Goal: Transaction & Acquisition: Purchase product/service

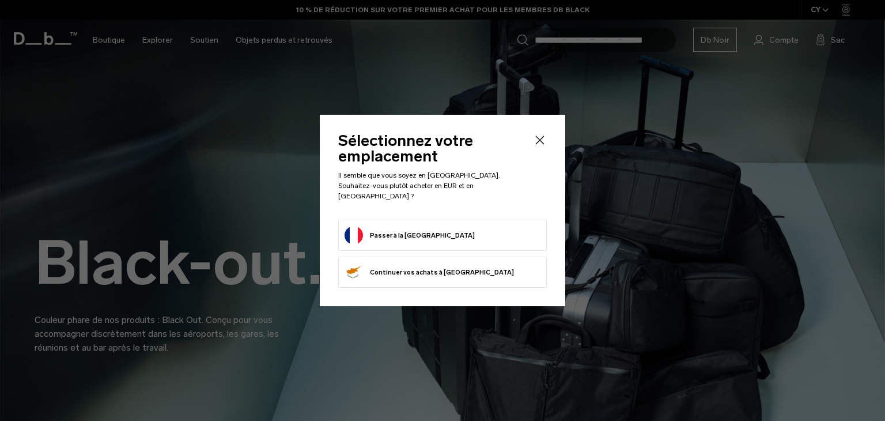
click at [468, 227] on body "Passer au contenu ACHETEZ MAINTENANT, PAYEZ PLUS TARD AVEC KLARNA 10 % DE RÉDUC…" at bounding box center [442, 210] width 885 height 421
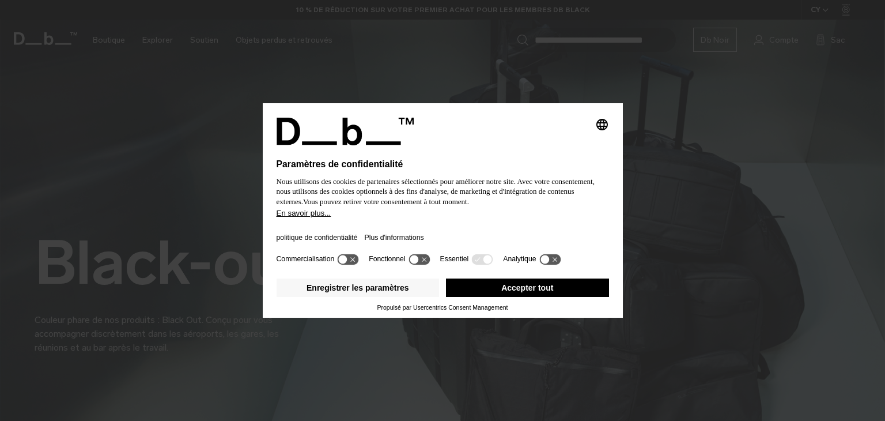
click at [523, 283] on button "Accepter tout" at bounding box center [527, 287] width 163 height 18
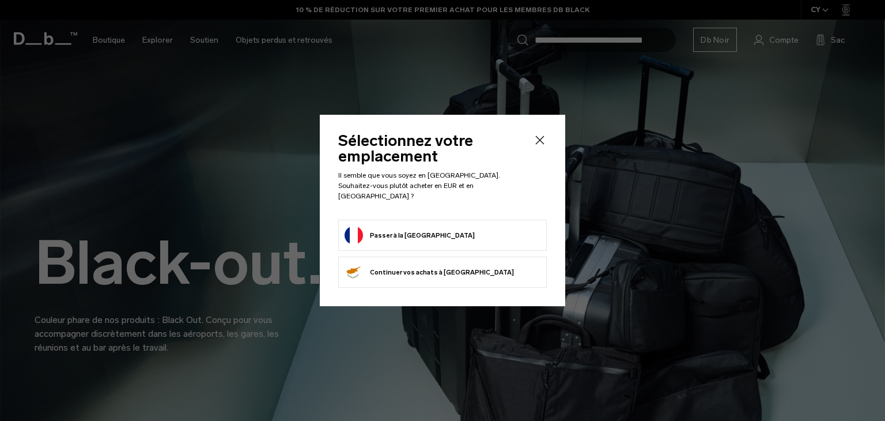
click at [467, 230] on form "Passer à la France" at bounding box center [443, 235] width 196 height 18
click at [537, 146] on icon "Fermer" at bounding box center [540, 140] width 14 height 14
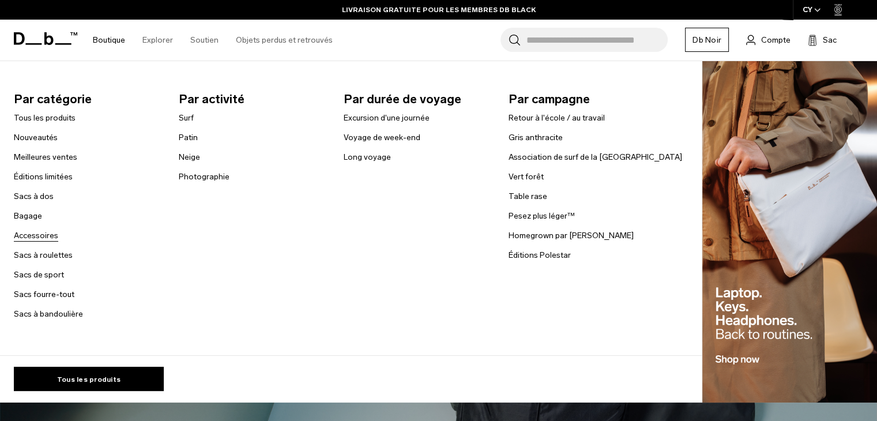
click at [41, 237] on font "Accessoires" at bounding box center [36, 236] width 44 height 10
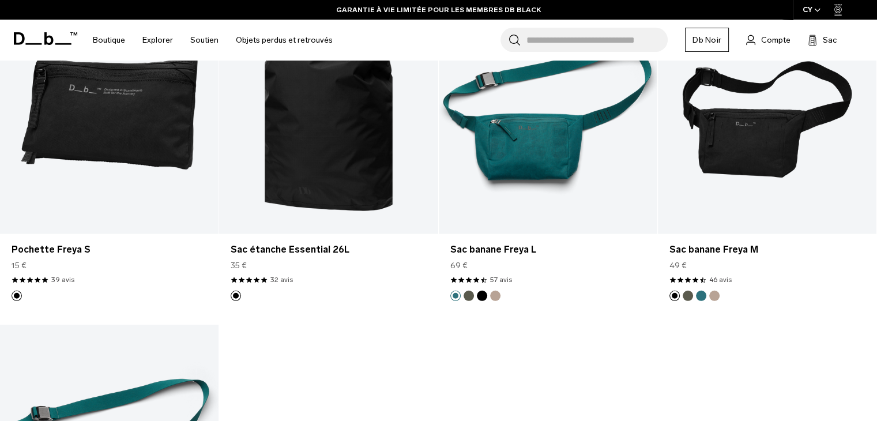
scroll to position [2882, 0]
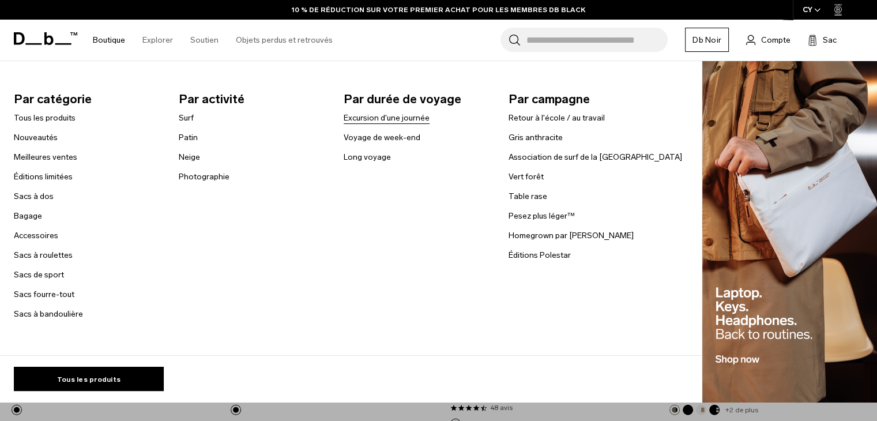
click at [376, 118] on font "Excursion d'une journée" at bounding box center [387, 118] width 86 height 10
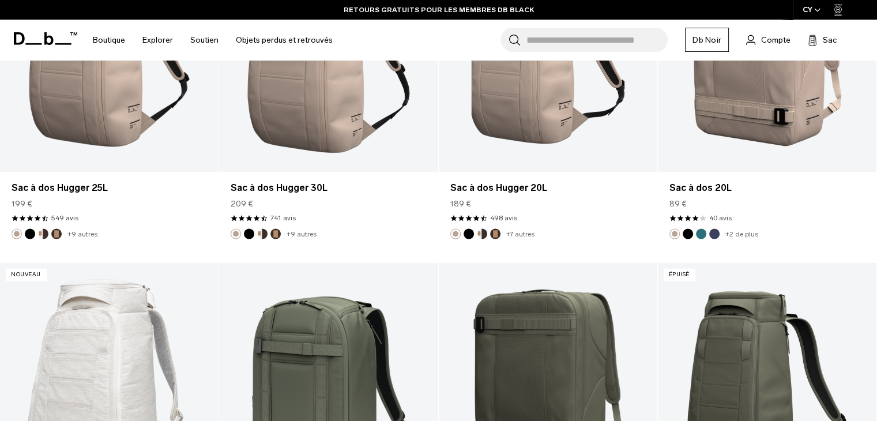
scroll to position [1671, 0]
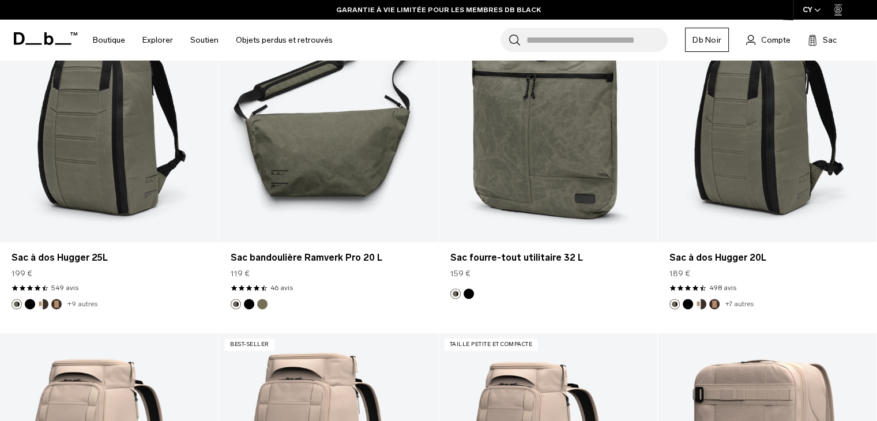
click at [569, 46] on input "Rechercher des sacs, bagages..." at bounding box center [596, 40] width 141 height 24
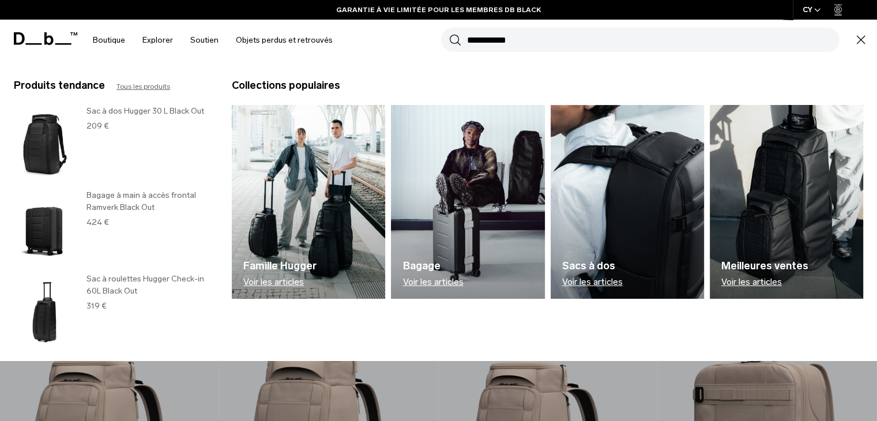
type input "**********"
click at [449, 33] on button "Recherche" at bounding box center [455, 39] width 12 height 13
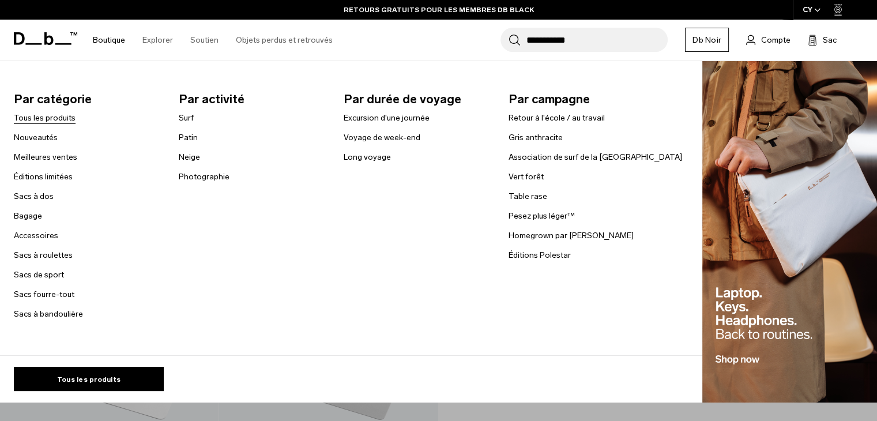
click at [59, 115] on font "Tous les produits" at bounding box center [45, 118] width 62 height 10
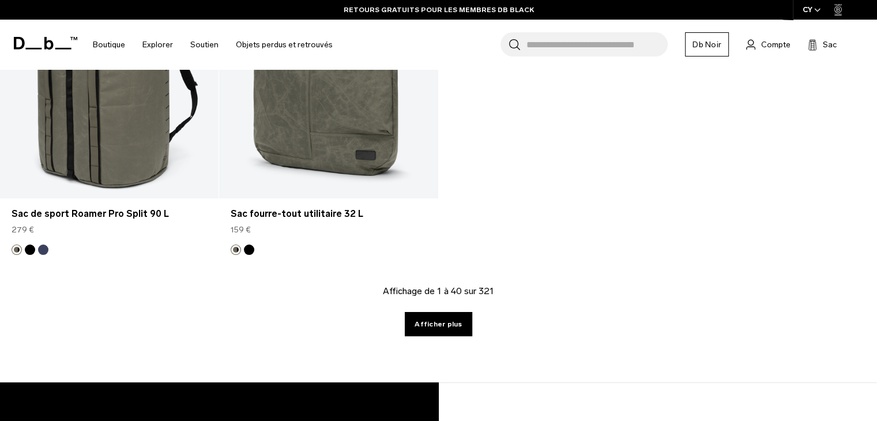
scroll to position [4112, 0]
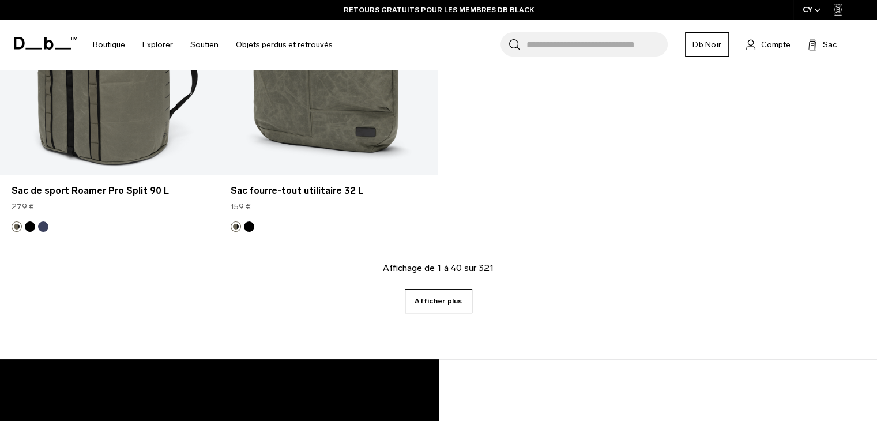
click at [433, 299] on font "Afficher plus" at bounding box center [437, 301] width 47 height 8
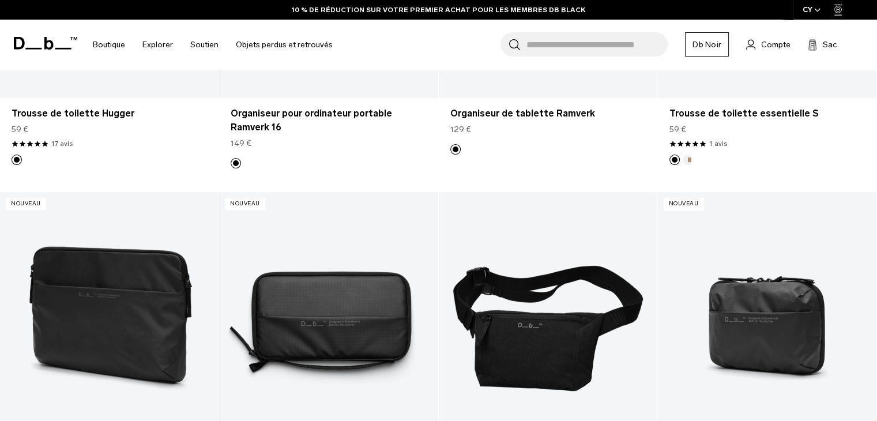
scroll to position [6302, 0]
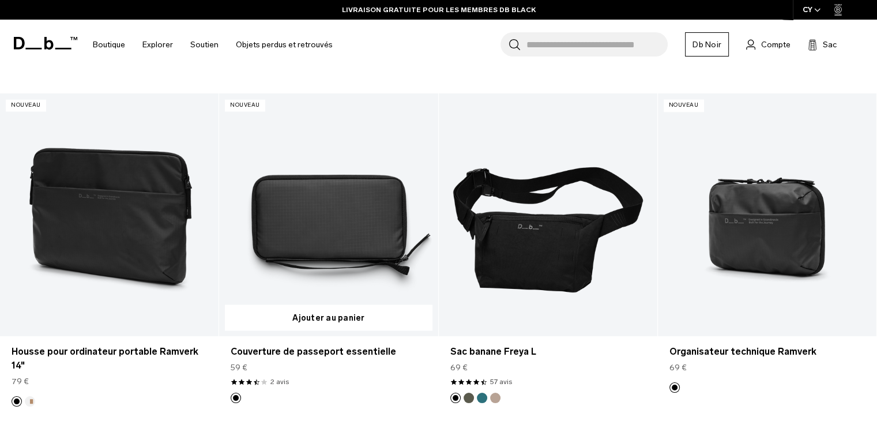
click at [315, 229] on link "Couverture de passeport essentielle" at bounding box center [328, 214] width 218 height 243
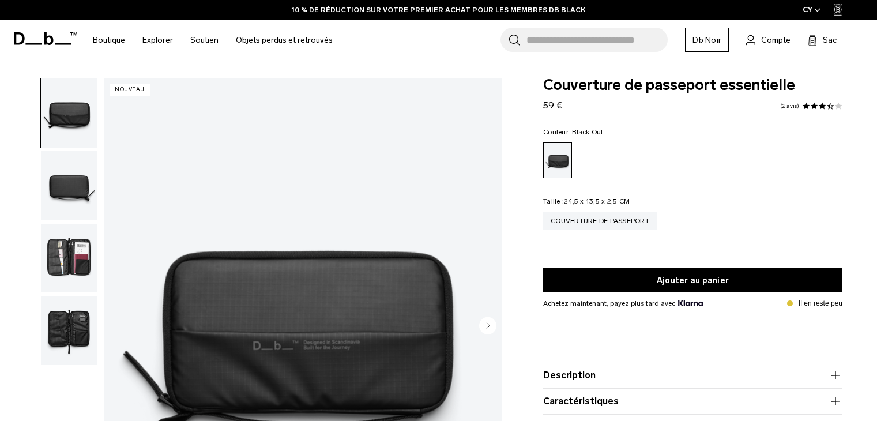
click at [50, 151] on img "button" at bounding box center [69, 185] width 56 height 69
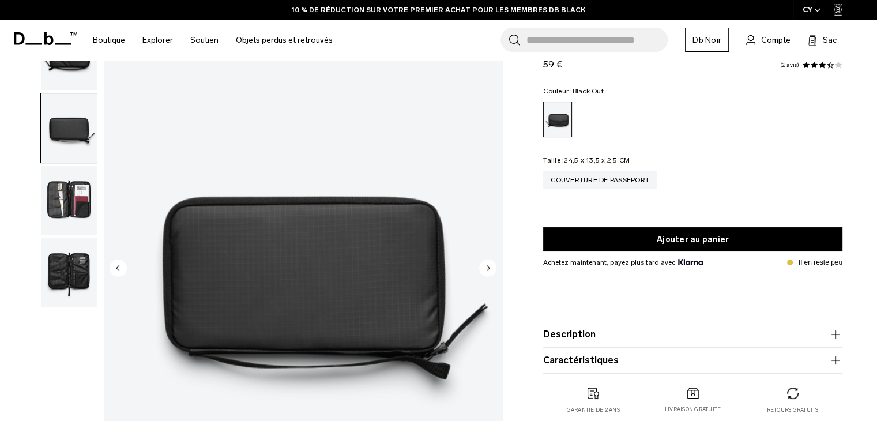
click at [66, 188] on img "button" at bounding box center [69, 200] width 56 height 69
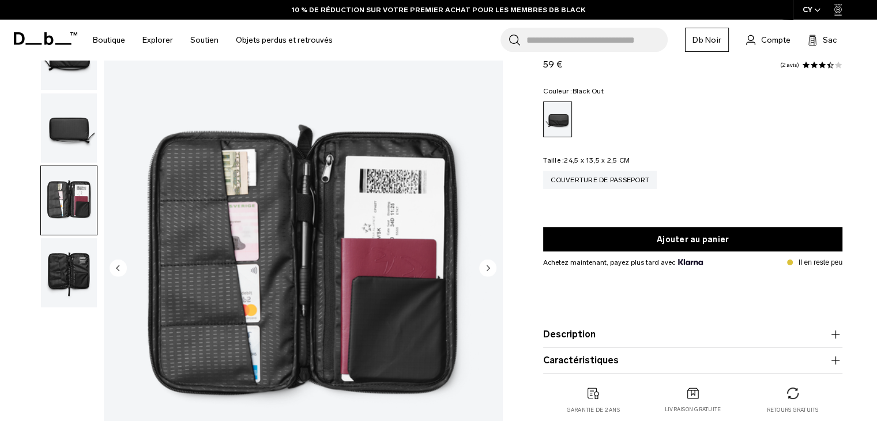
click at [66, 296] on img "button" at bounding box center [69, 272] width 56 height 69
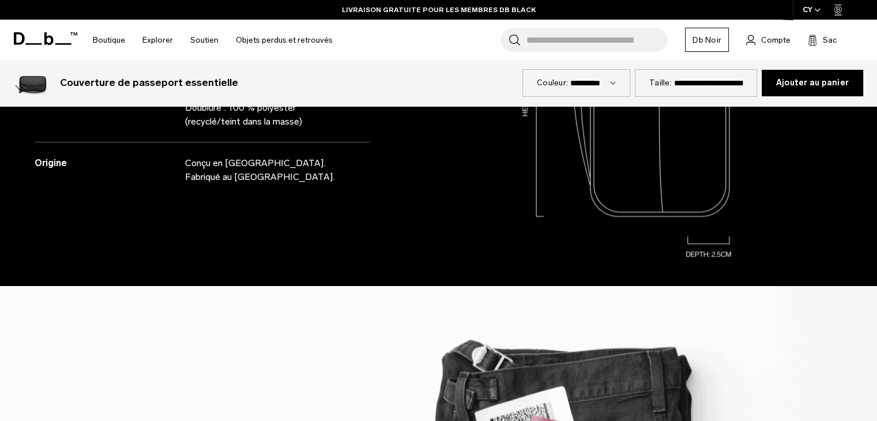
scroll to position [1268, 0]
